Goal: Information Seeking & Learning: Compare options

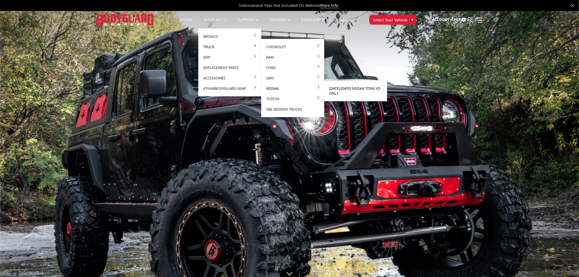
click at [339, 86] on link "[DATE]-[DATE] Nissan Titan XD ONLY" at bounding box center [356, 90] width 59 height 15
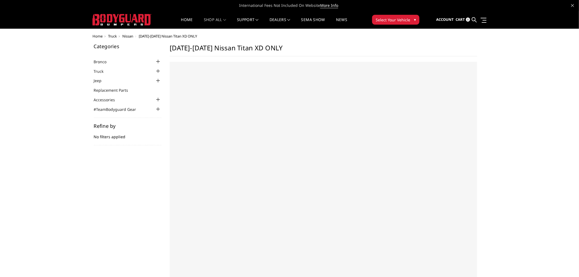
select select "US"
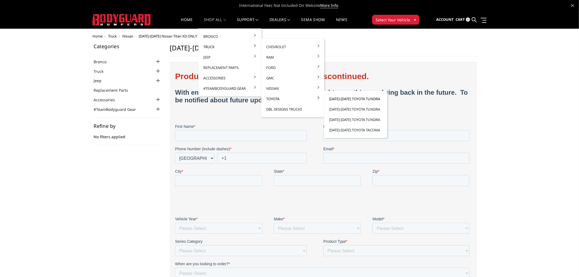
click at [353, 99] on link "[DATE]-[DATE] Toyota Tundra" at bounding box center [356, 99] width 59 height 10
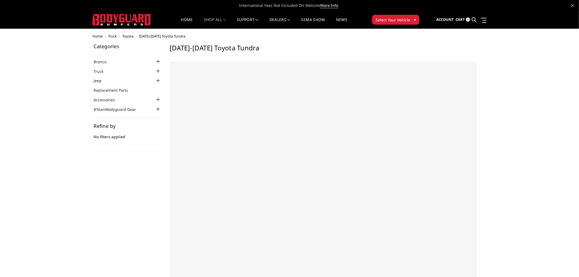
select select "US"
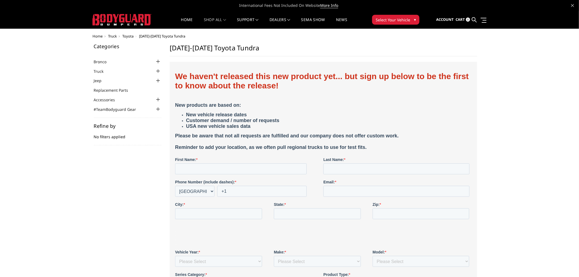
click at [148, 22] on img at bounding box center [122, 19] width 59 height 11
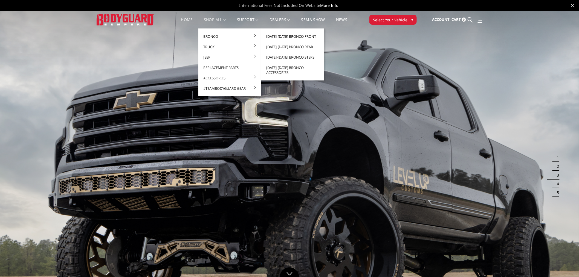
click at [288, 37] on link "[DATE]-[DATE] Bronco Front" at bounding box center [293, 36] width 59 height 10
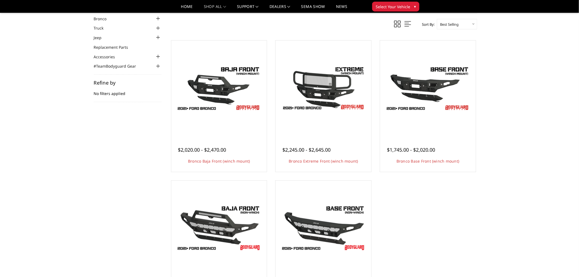
scroll to position [61, 0]
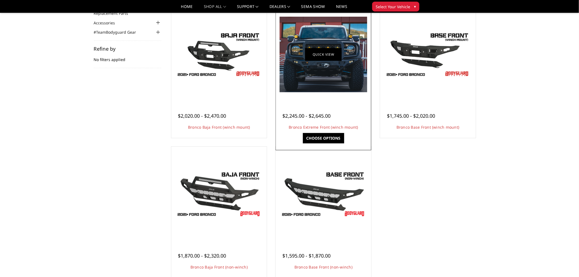
click at [333, 57] on link "Quick view" at bounding box center [323, 54] width 37 height 13
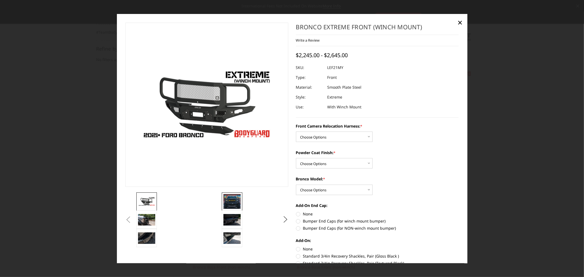
click at [231, 200] on img at bounding box center [231, 201] width 17 height 15
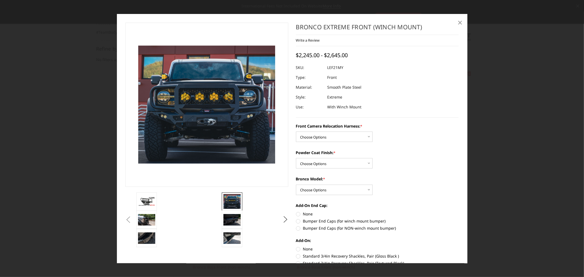
click at [458, 21] on span "×" at bounding box center [459, 22] width 5 height 12
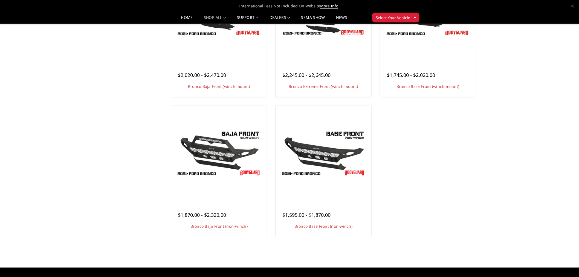
scroll to position [0, 0]
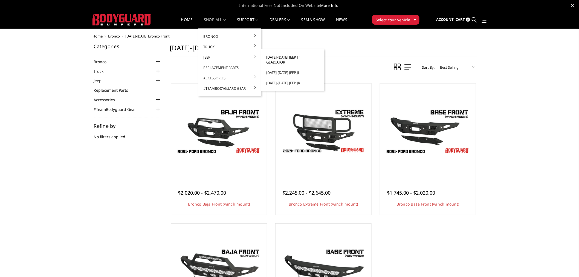
click at [292, 57] on link "[DATE]-[DATE] Jeep JT Gladiator" at bounding box center [293, 59] width 59 height 15
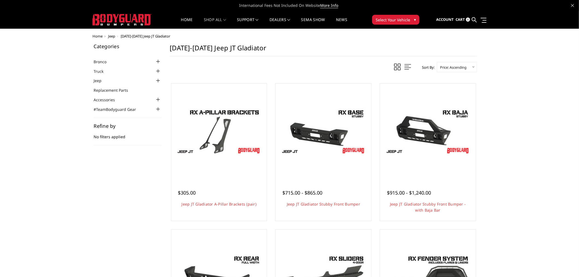
click at [127, 21] on img at bounding box center [122, 19] width 59 height 11
